Goal: Task Accomplishment & Management: Manage account settings

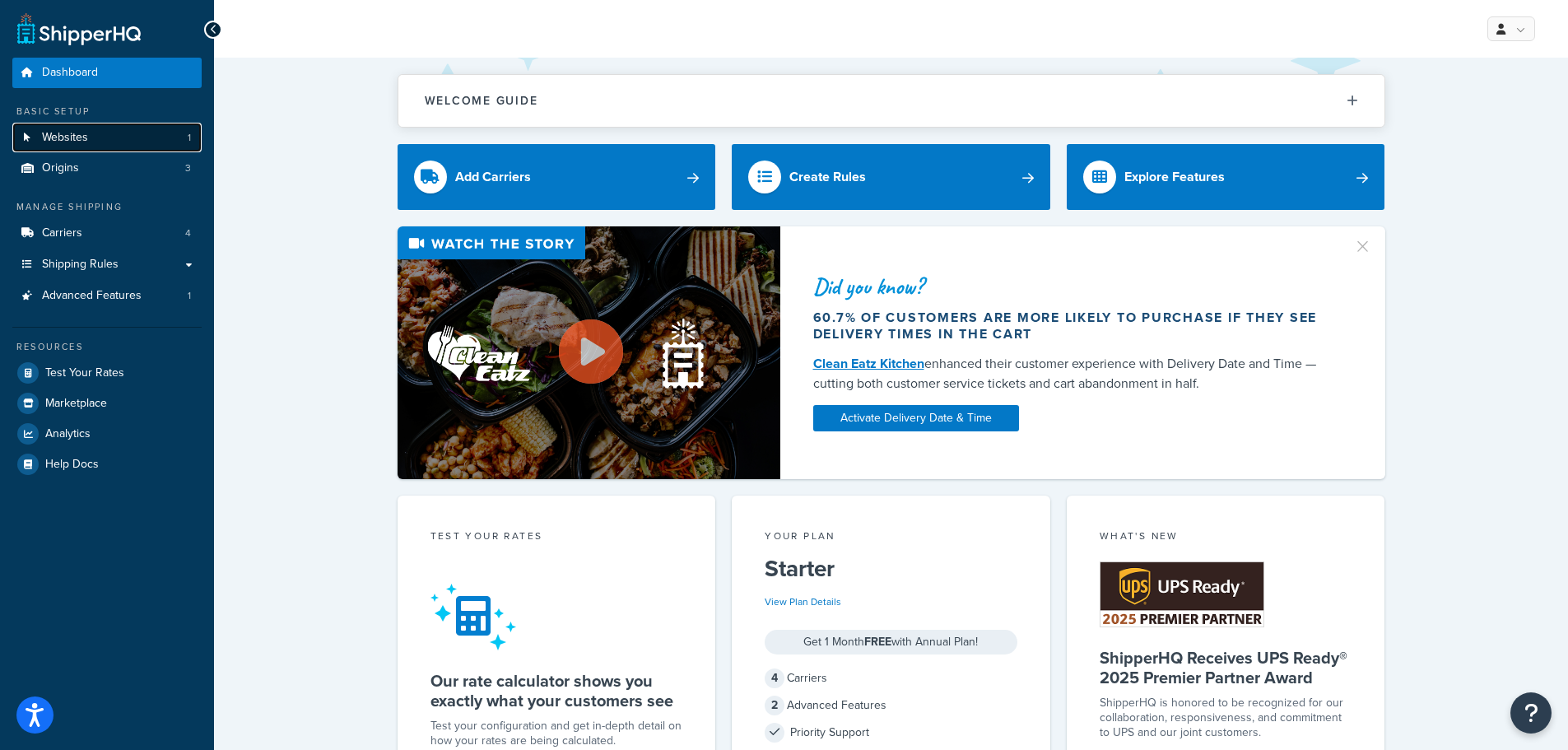
click at [89, 138] on link "Websites 1" at bounding box center [106, 138] width 189 height 30
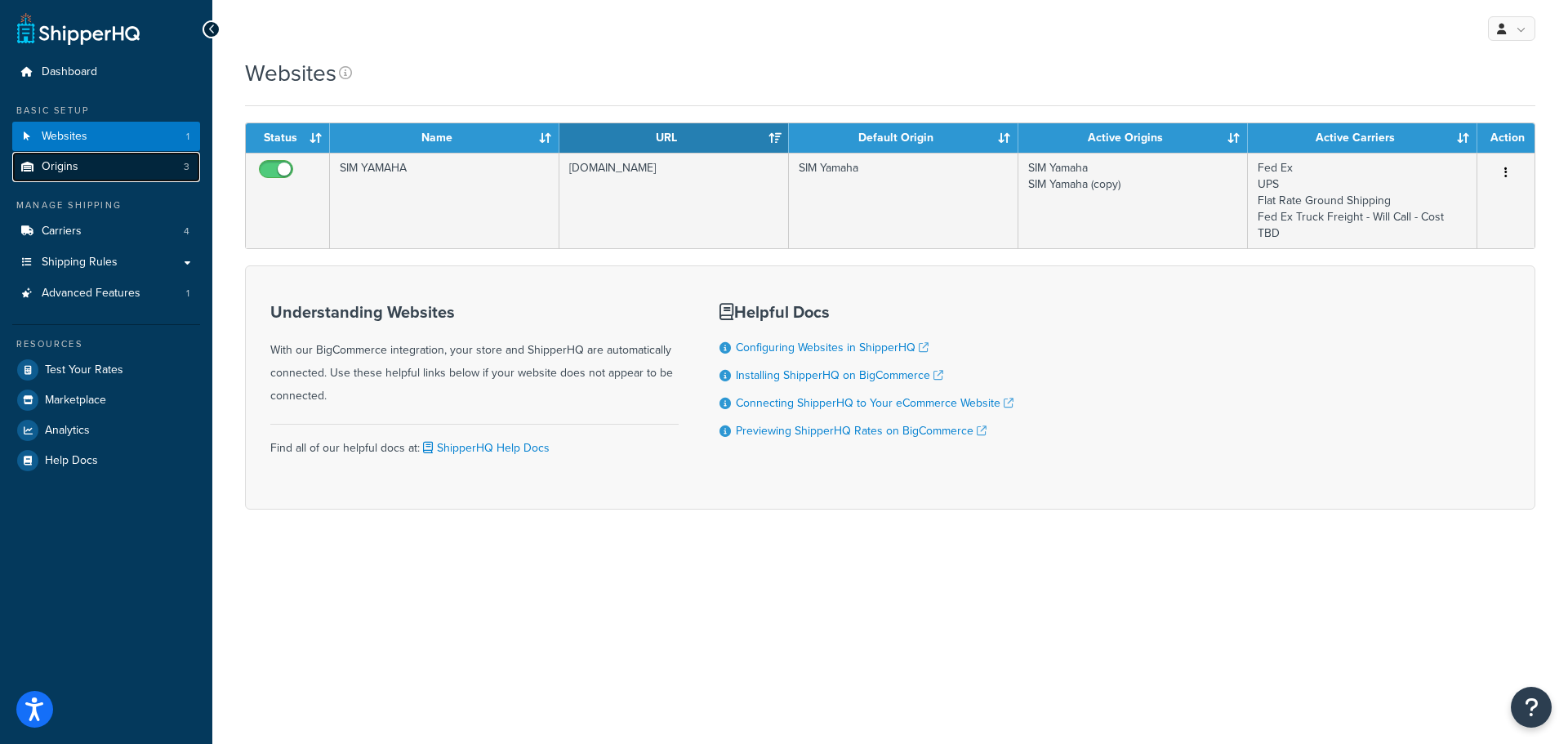
click at [58, 160] on span "Origins" at bounding box center [60, 167] width 37 height 14
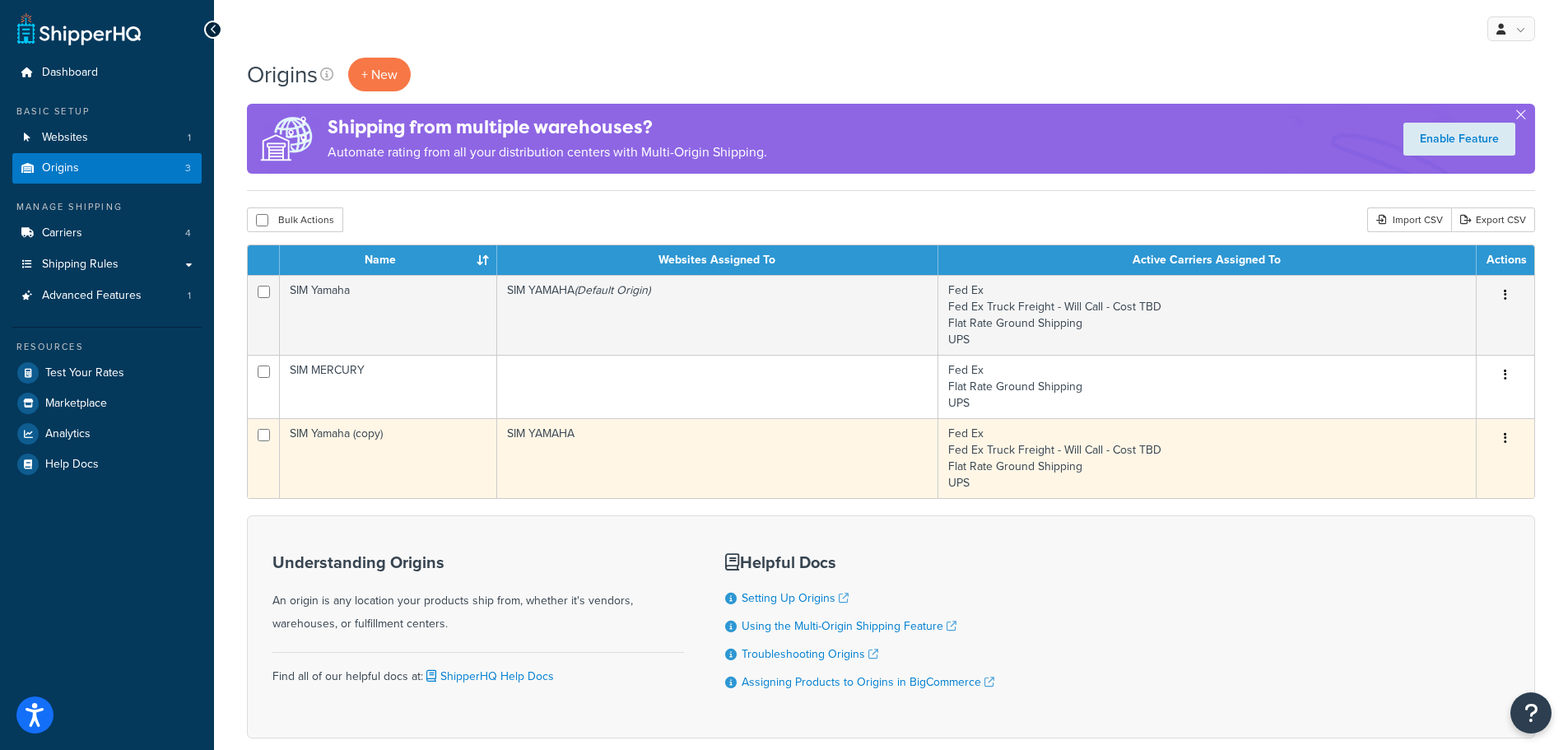
click at [259, 436] on input "checkbox" at bounding box center [263, 434] width 12 height 12
checkbox input "true"
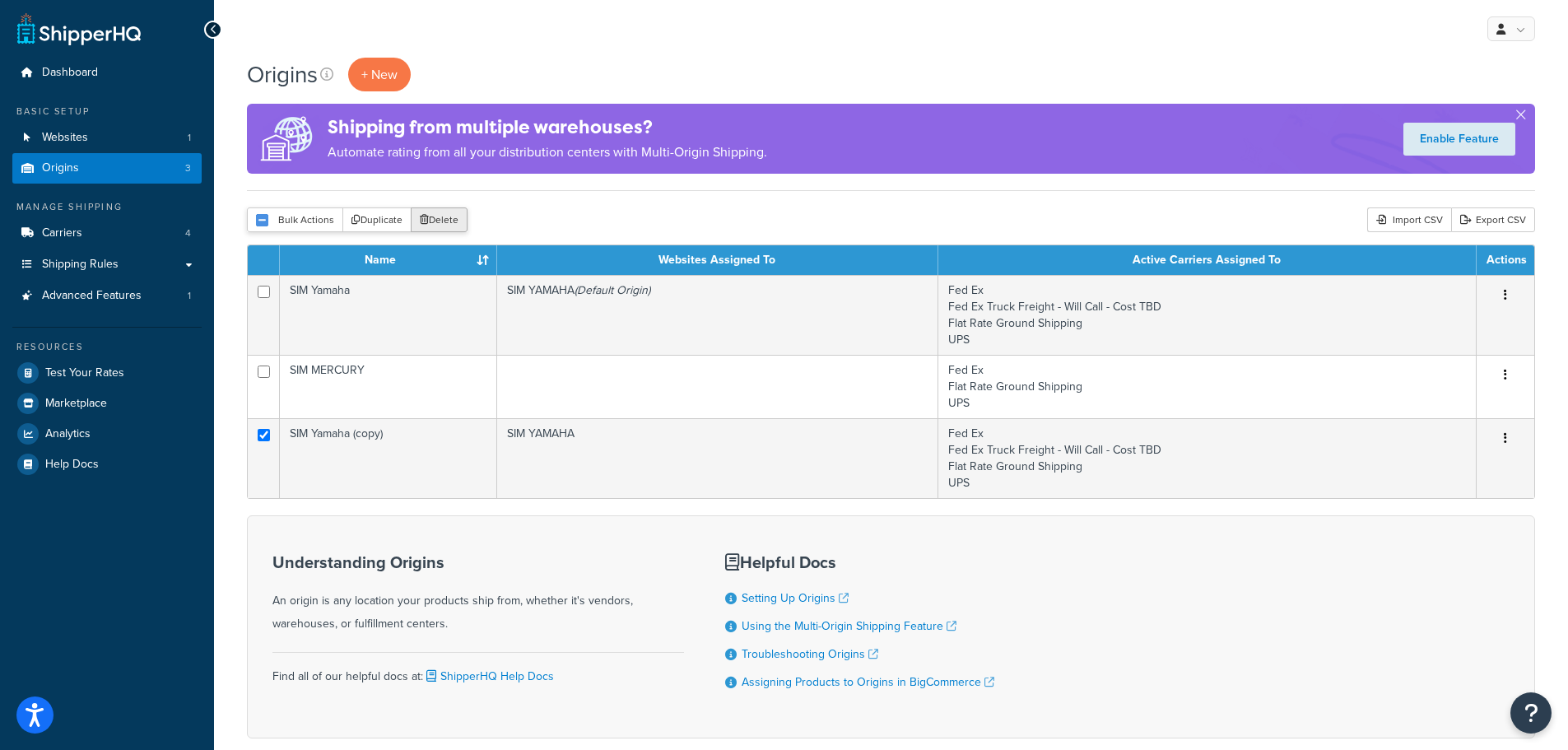
click at [435, 218] on button "Delete" at bounding box center [439, 220] width 56 height 25
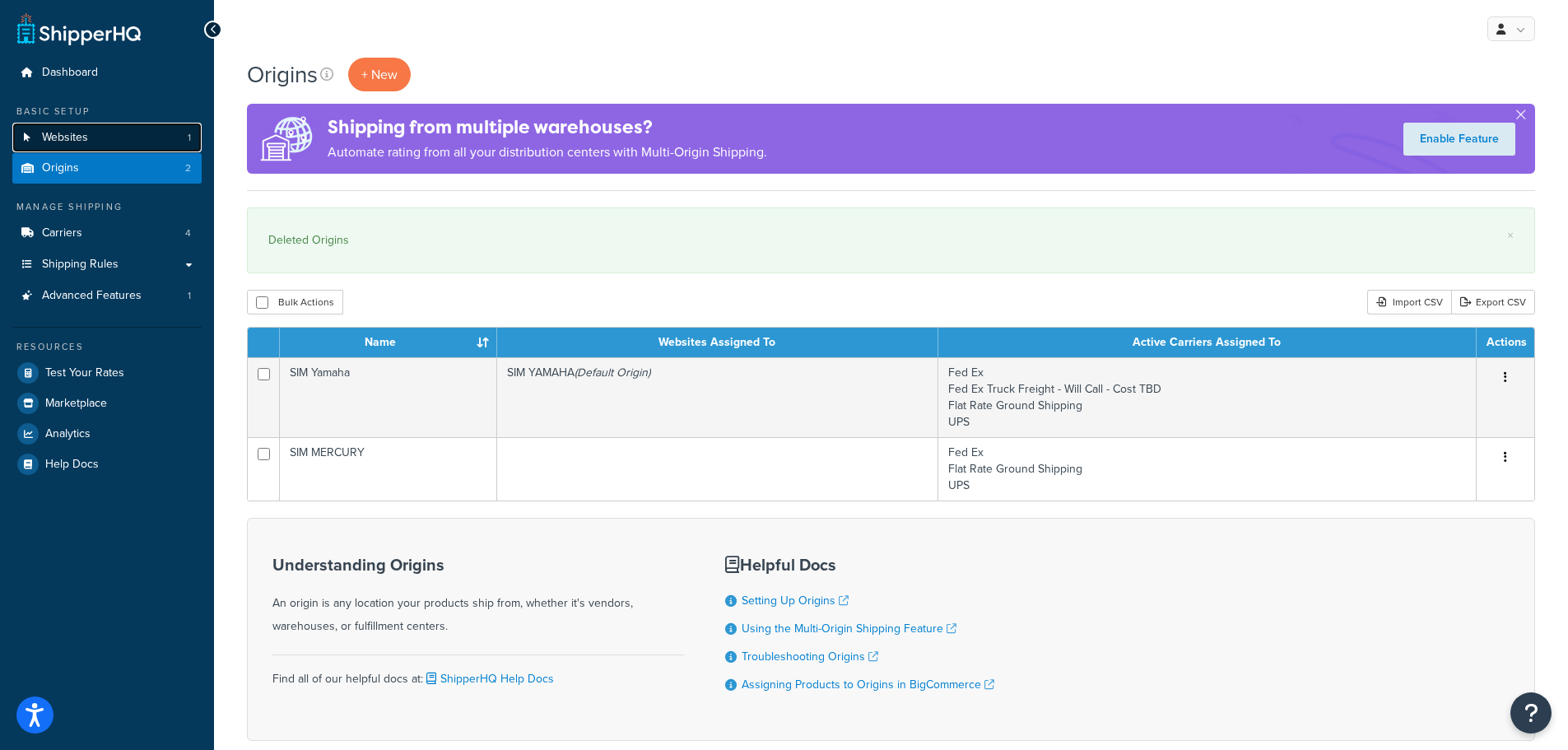
click at [37, 143] on link "Websites 1" at bounding box center [106, 138] width 189 height 30
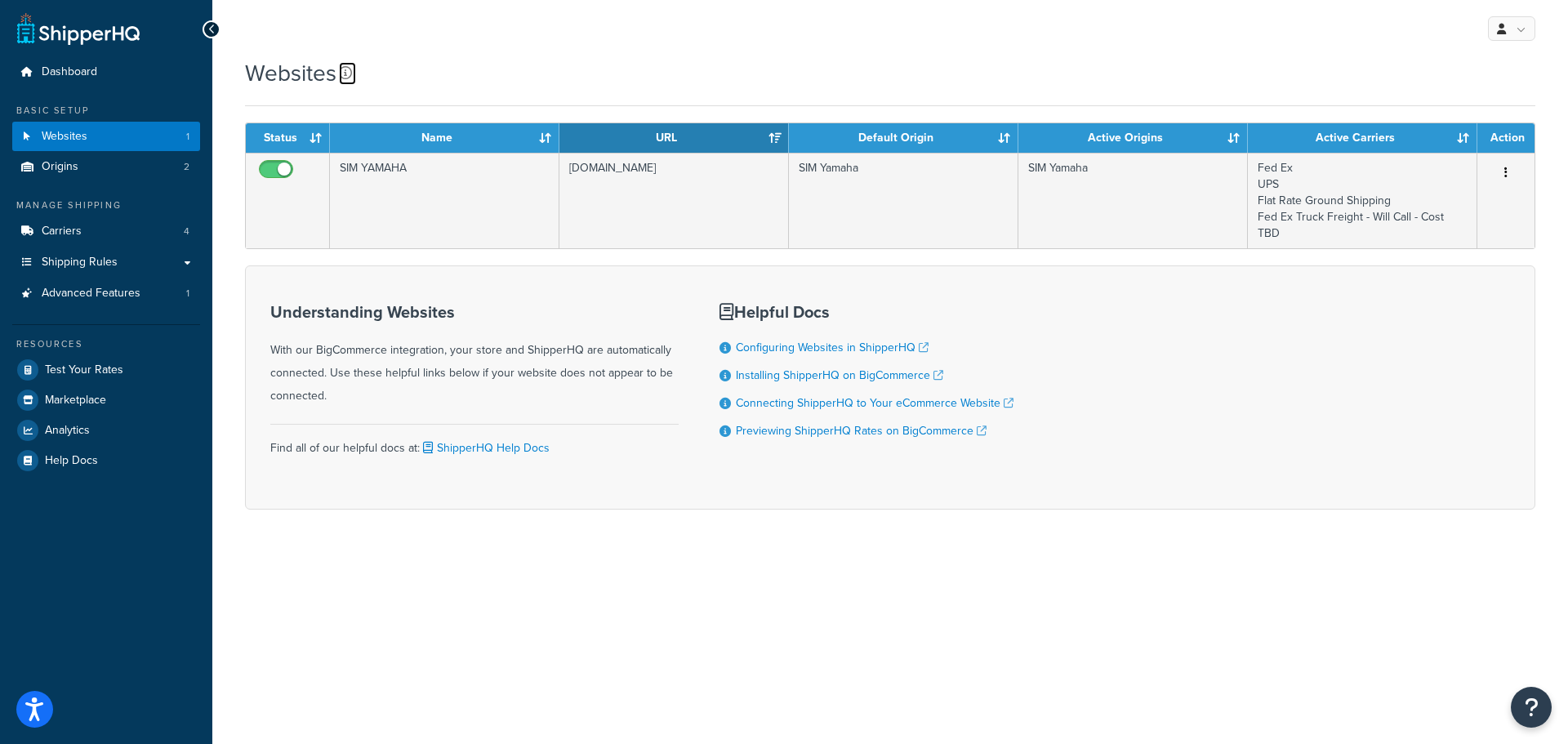
click at [344, 74] on icon at bounding box center [345, 72] width 13 height 13
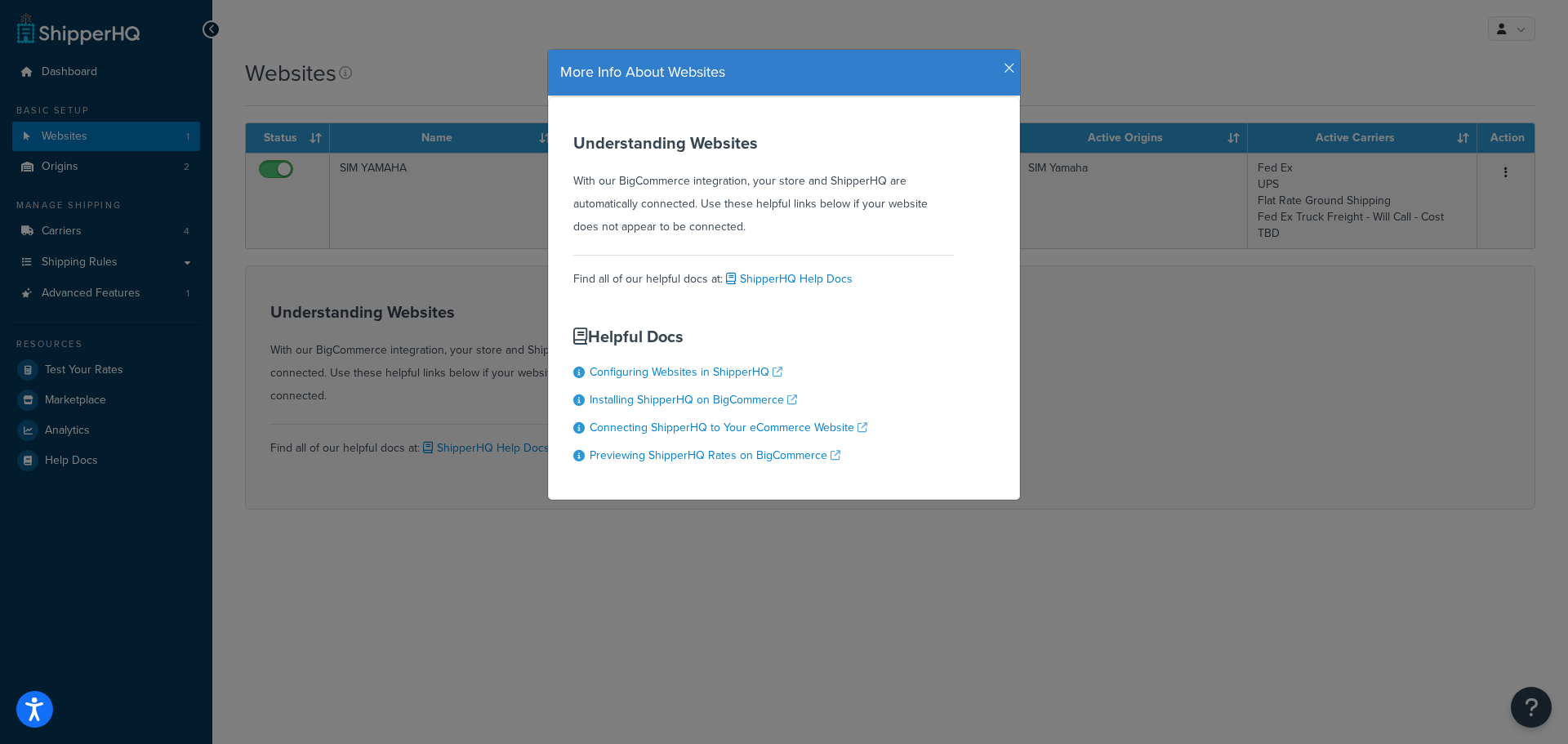
click at [1008, 73] on icon "button" at bounding box center [1009, 69] width 11 height 15
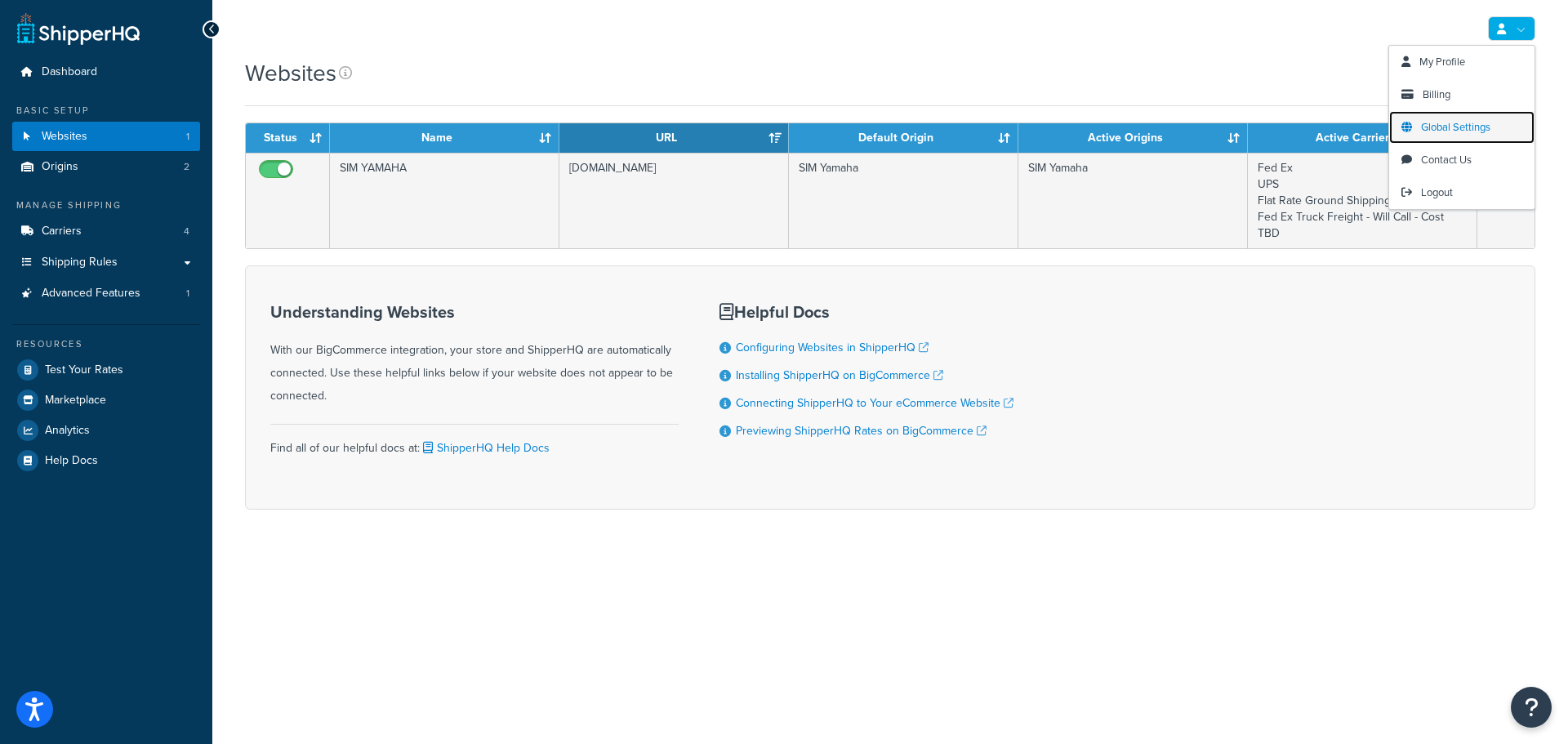
click at [1445, 129] on span "Global Settings" at bounding box center [1456, 126] width 70 height 16
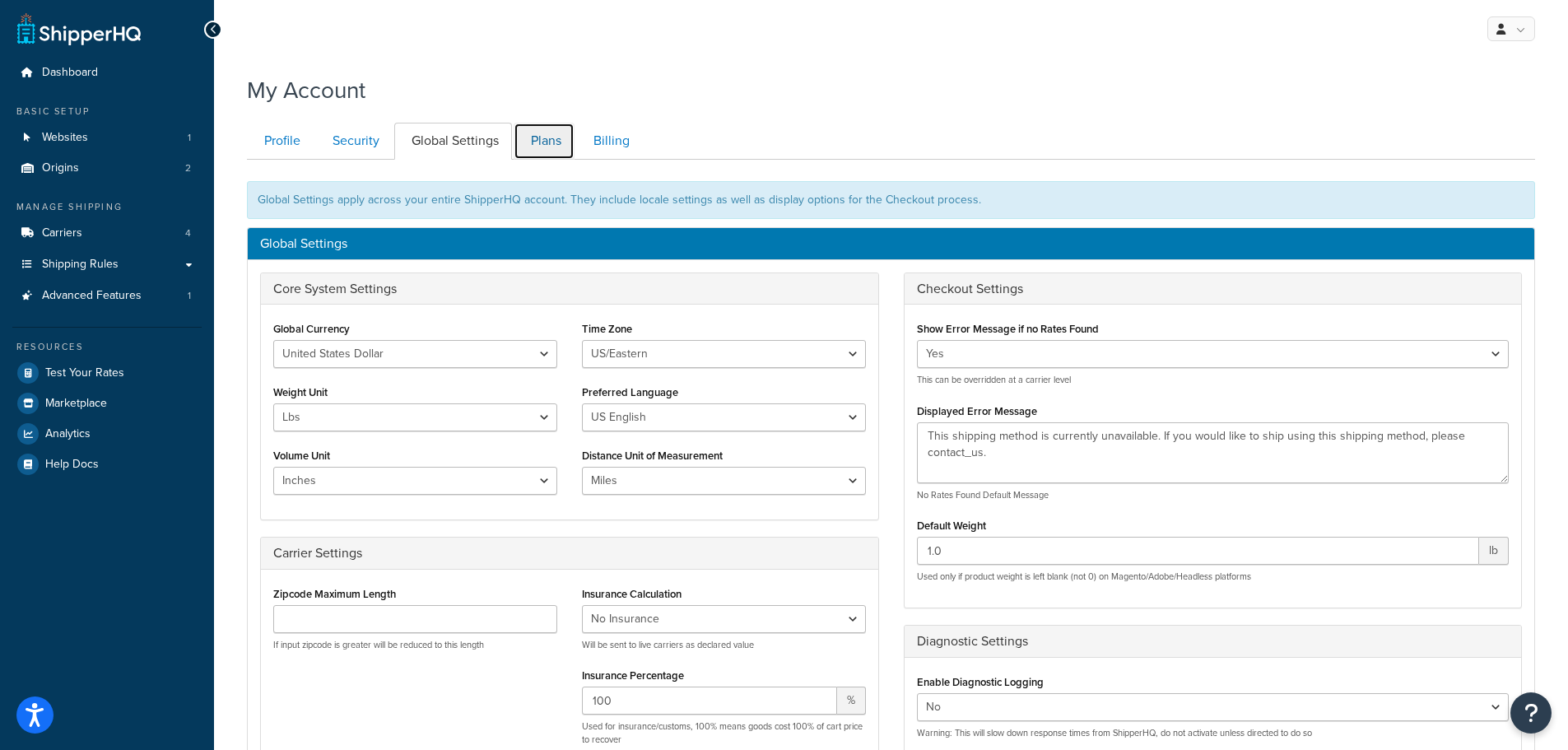
click at [541, 144] on link "Plans" at bounding box center [544, 141] width 61 height 37
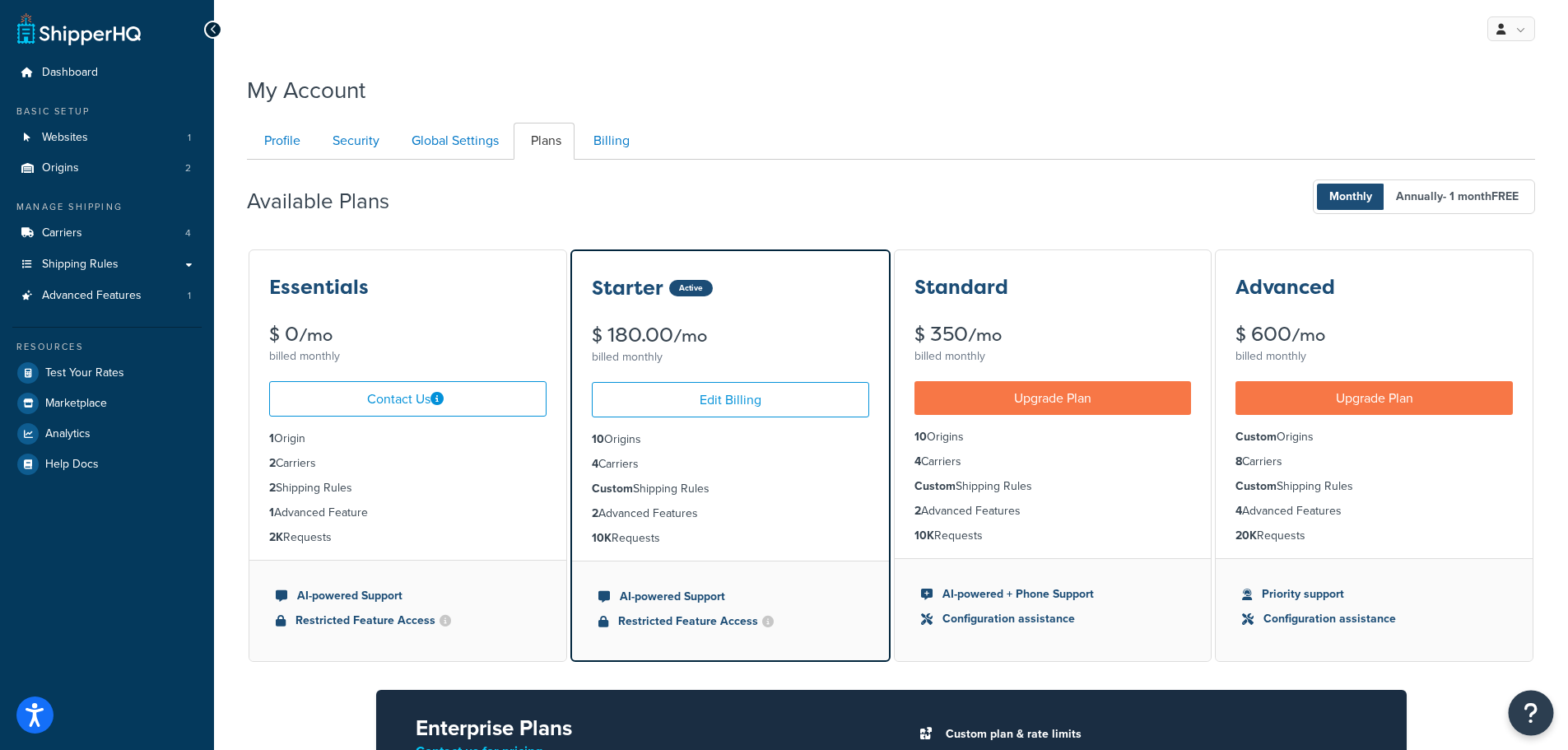
click at [1524, 708] on button "Open Resource Center" at bounding box center [1531, 713] width 45 height 45
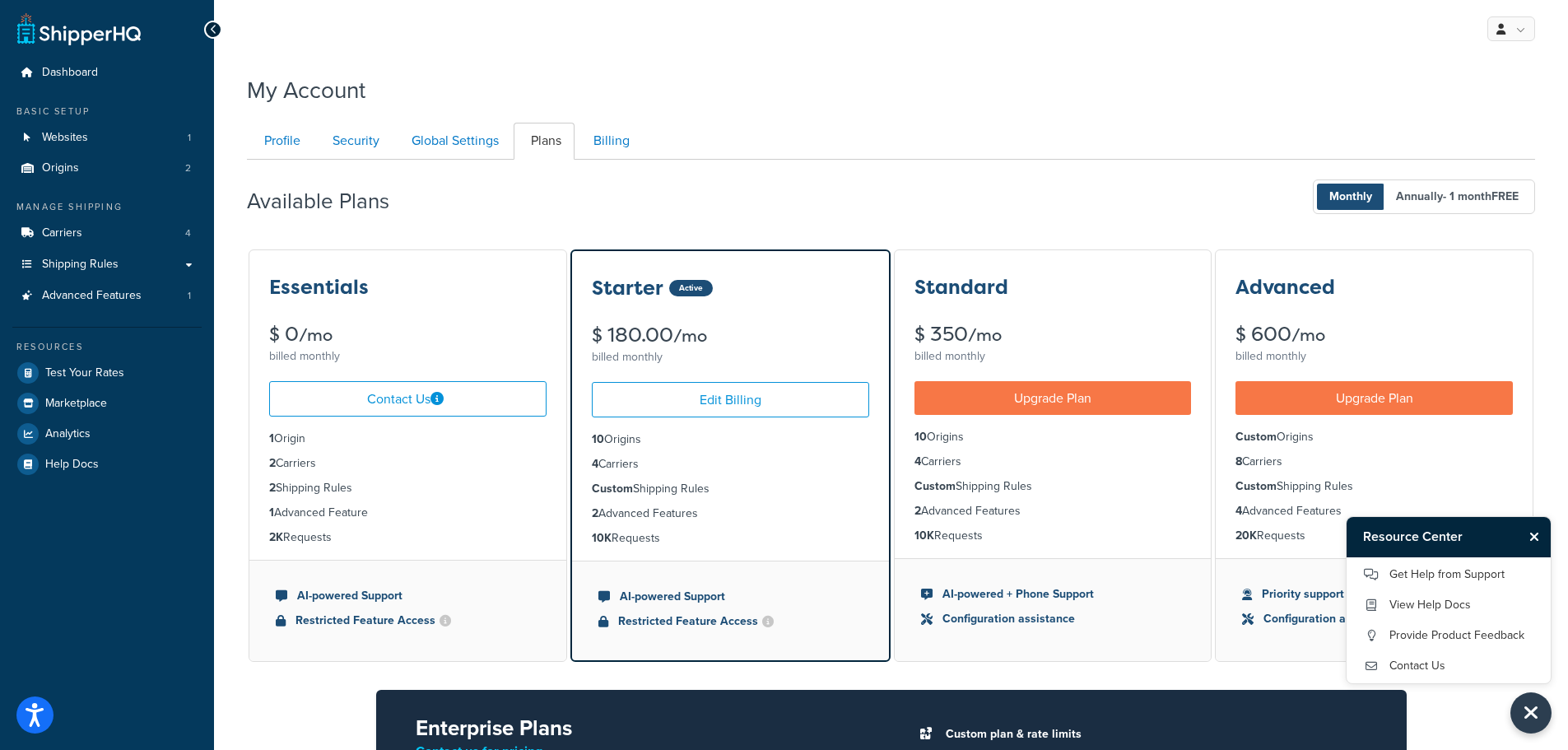
click at [210, 33] on icon at bounding box center [213, 30] width 7 height 11
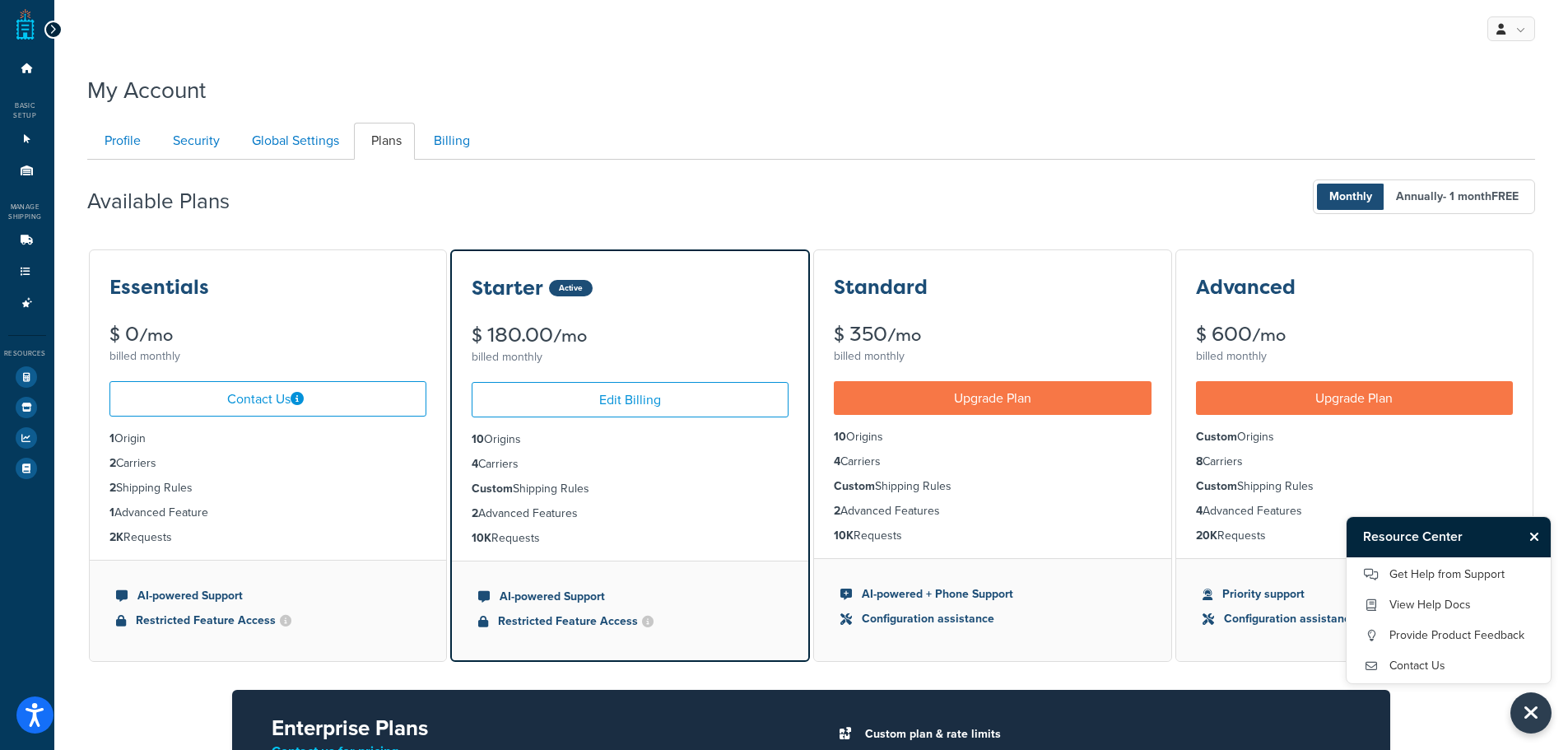
click at [49, 24] on icon at bounding box center [53, 30] width 7 height 11
